Goal: Information Seeking & Learning: Compare options

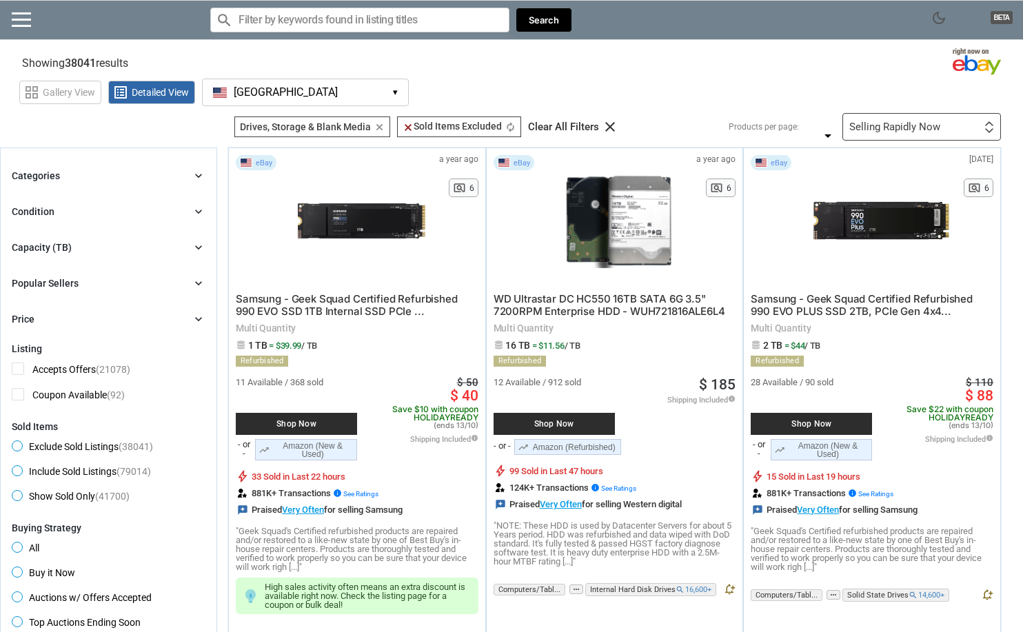
click at [359, 17] on input "Search for models" at bounding box center [359, 20] width 299 height 25
paste input "HC550"
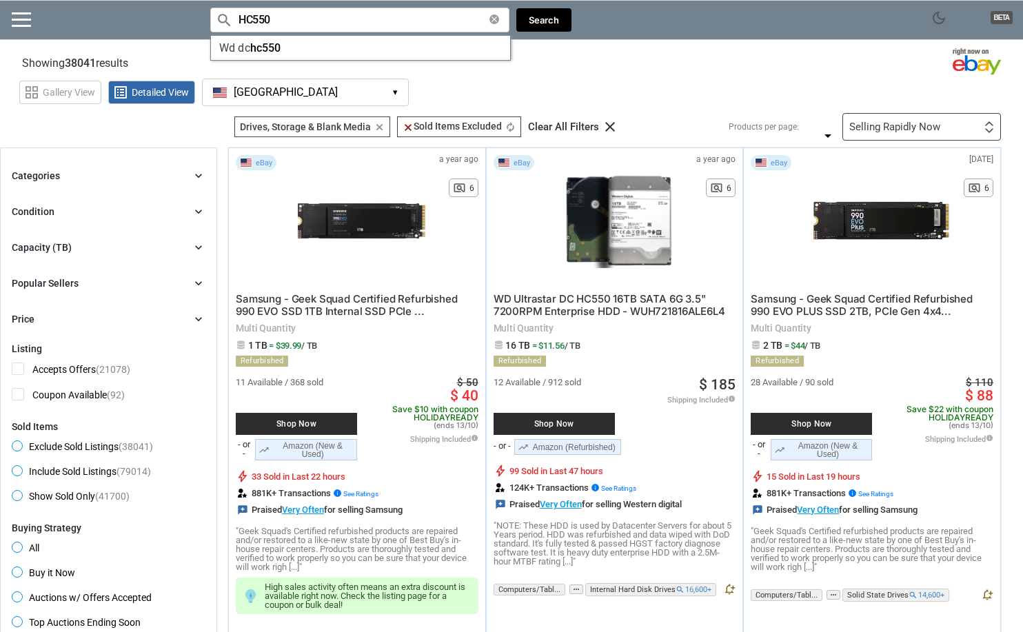
type input "HC550"
click at [201, 250] on icon "chevron_right" at bounding box center [199, 248] width 14 height 14
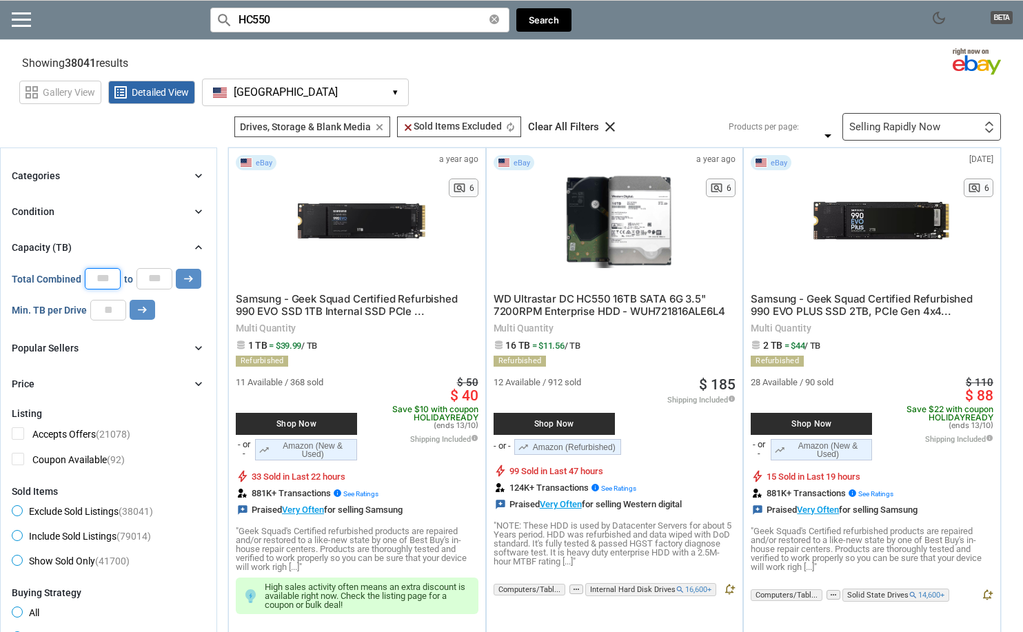
drag, startPoint x: 110, startPoint y: 274, endPoint x: 86, endPoint y: 274, distance: 23.4
click at [86, 274] on input "*" at bounding box center [103, 278] width 36 height 21
click at [110, 308] on input "number" at bounding box center [108, 310] width 36 height 21
type input "**"
click at [543, 30] on button "Search" at bounding box center [543, 20] width 55 height 24
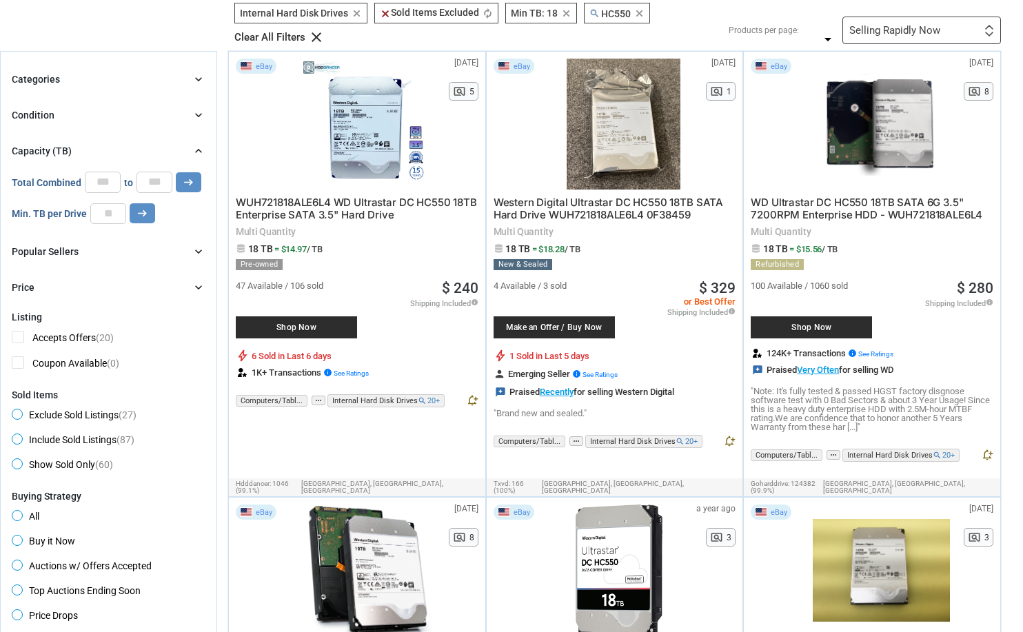
scroll to position [117, 0]
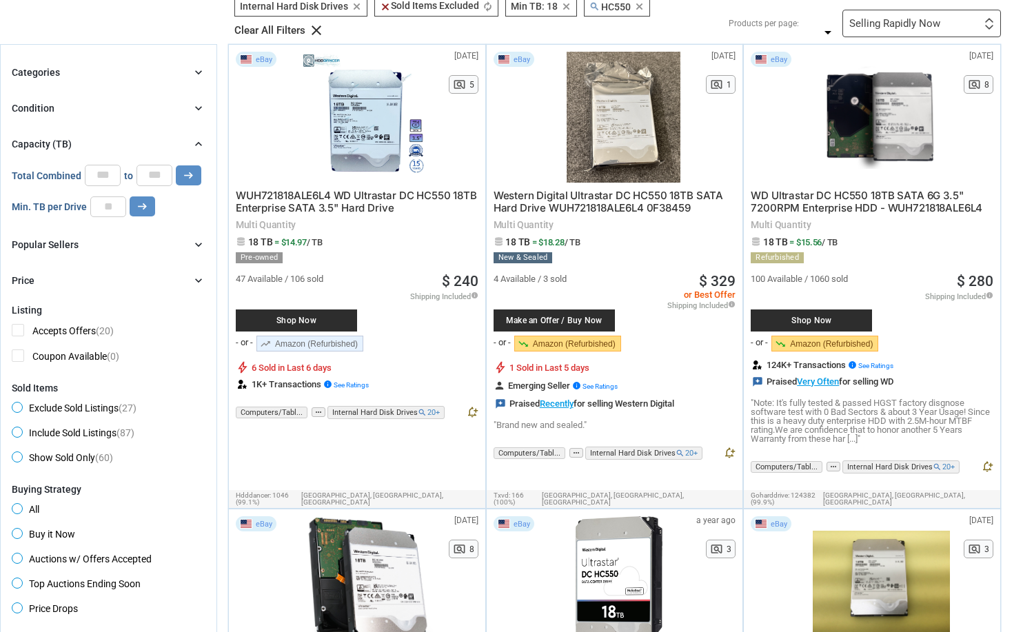
click at [580, 201] on span "Western Digital Ultrastar DC HC550 18TB SATA Hard Drive WUH721818ALE6L4 0F38459" at bounding box center [608, 202] width 230 height 26
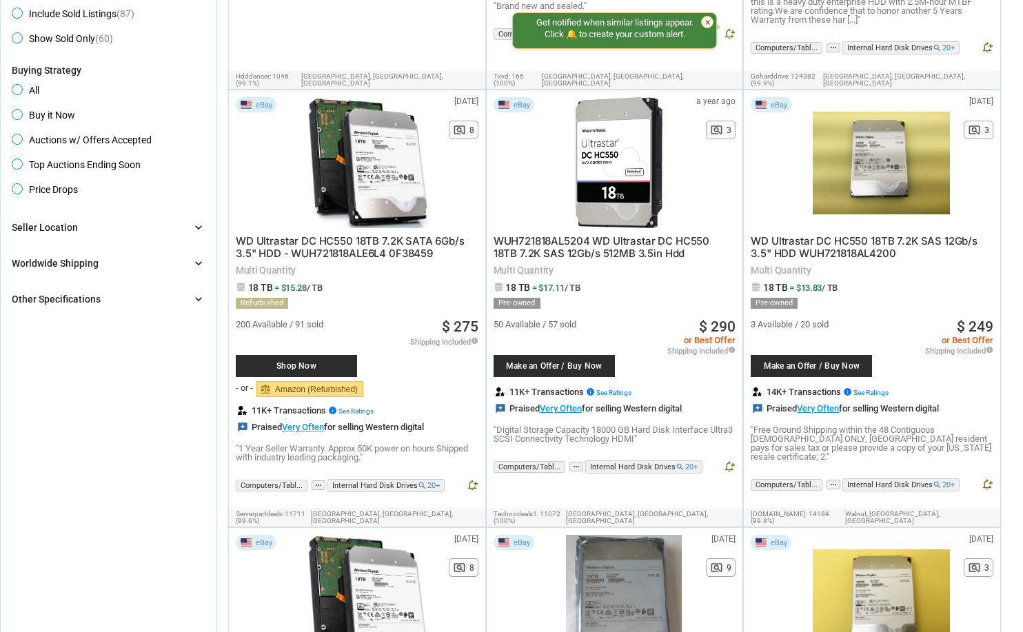
scroll to position [573, 0]
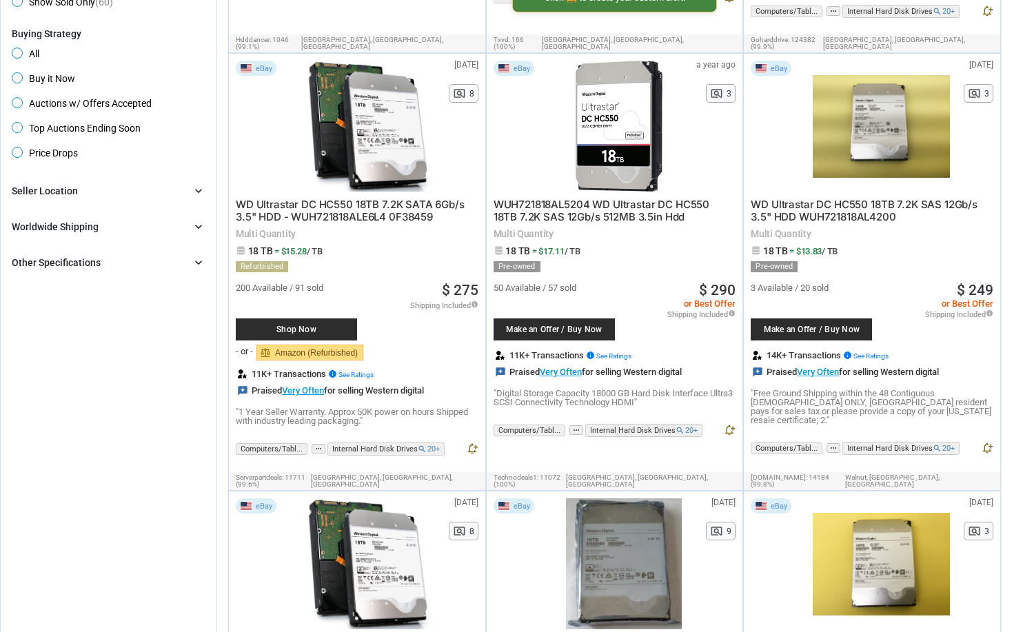
click at [363, 207] on span "WD Ultrastar DC HC550 18TB 7.2K SATA 6Gb/s 3.5" HDD - WUH721818ALE6L4 0F38459" at bounding box center [350, 211] width 229 height 26
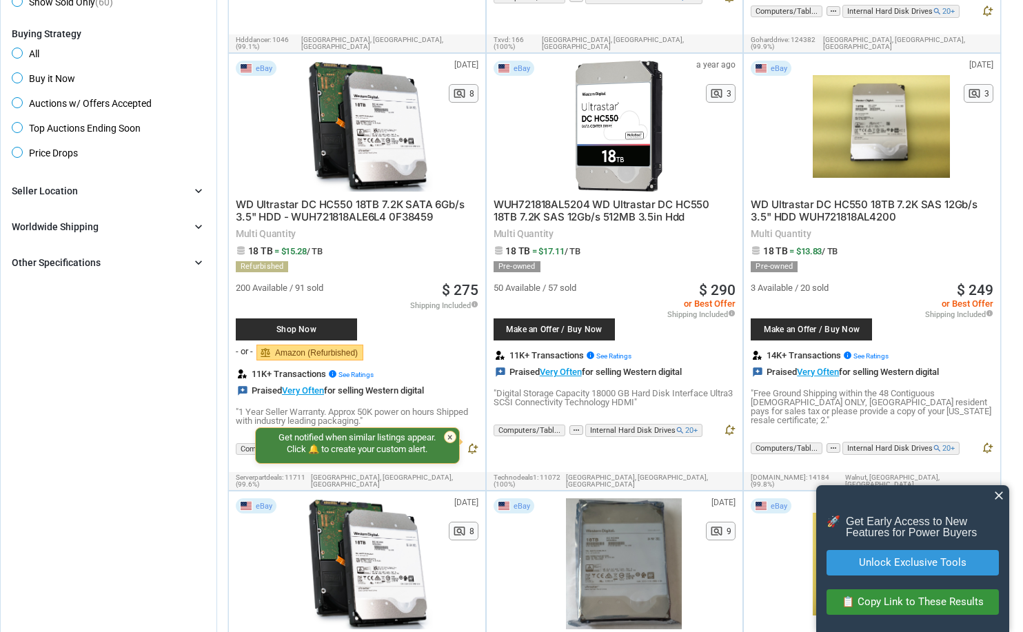
scroll to position [0, 0]
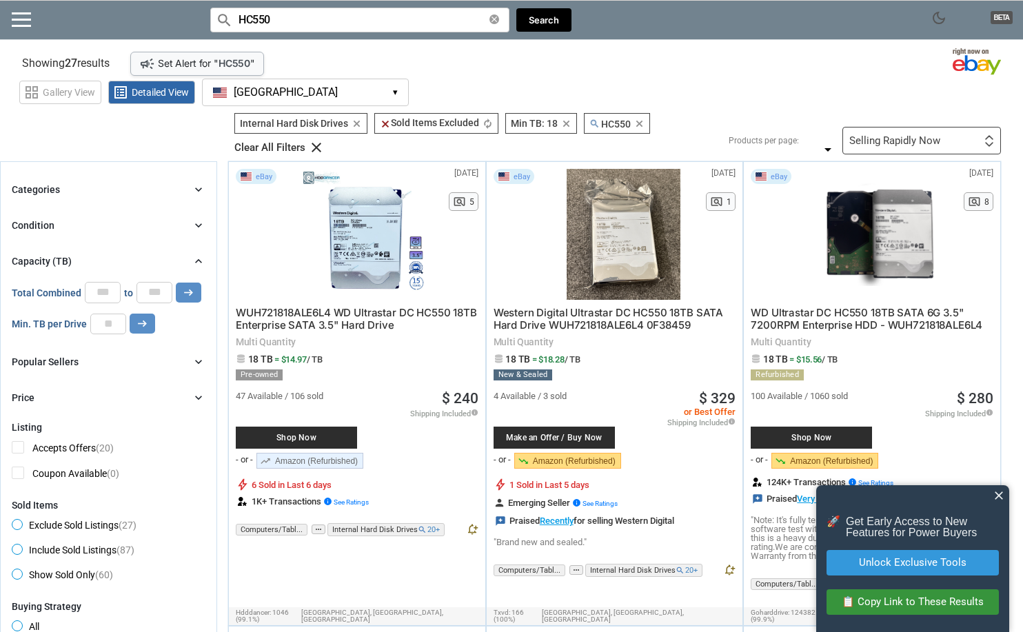
click at [564, 318] on span "Western Digital Ultrastar DC HC550 18TB SATA Hard Drive WUH721818ALE6L4 0F38459" at bounding box center [608, 319] width 230 height 26
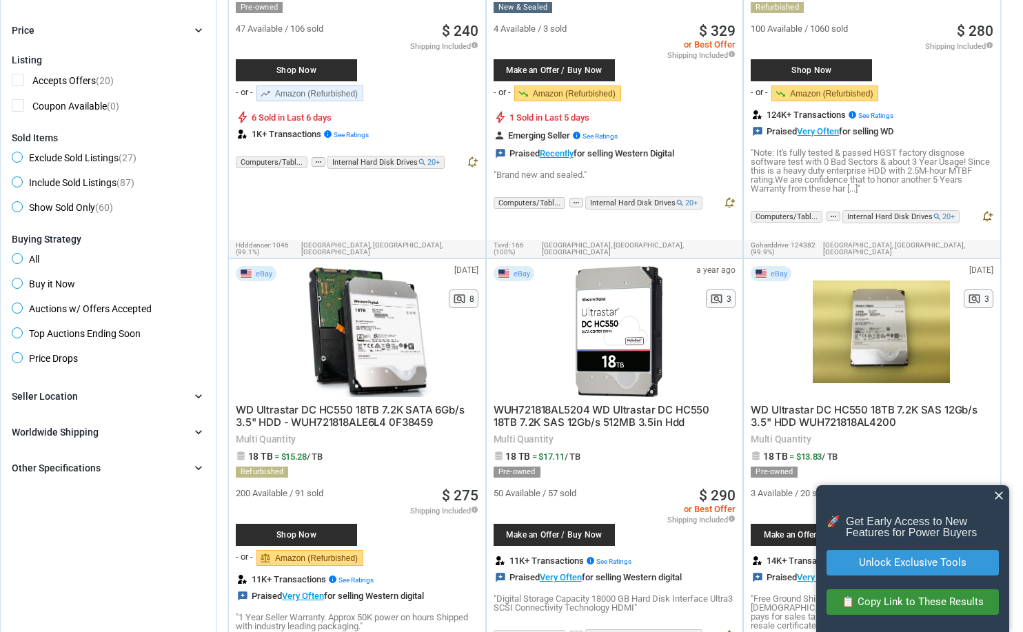
scroll to position [383, 0]
